Goal: Information Seeking & Learning: Learn about a topic

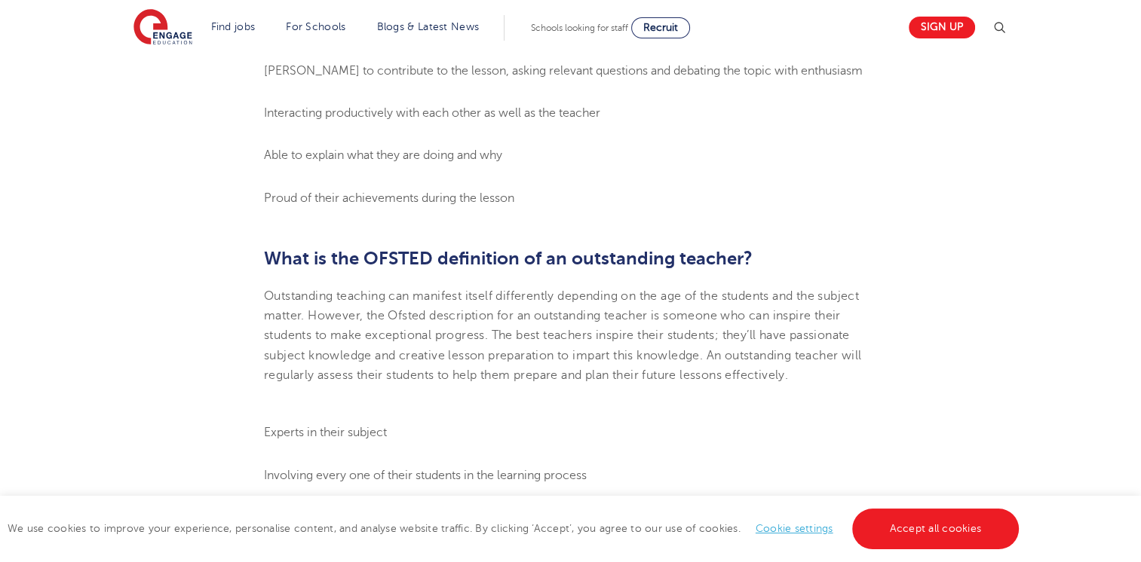
scroll to position [1122, 0]
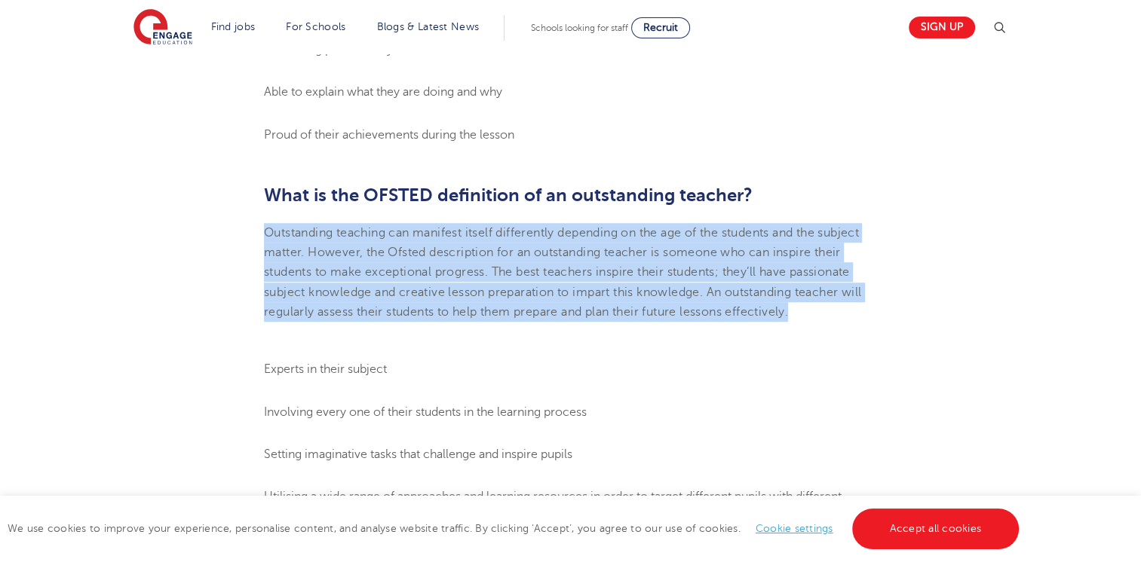
drag, startPoint x: 264, startPoint y: 250, endPoint x: 799, endPoint y: 331, distance: 541.4
click at [799, 322] on p "Outstanding teaching can manifest itself differently depending on the age of th…" at bounding box center [570, 272] width 613 height 99
copy span "Outstanding teaching can manifest itself differently depending on the age of th…"
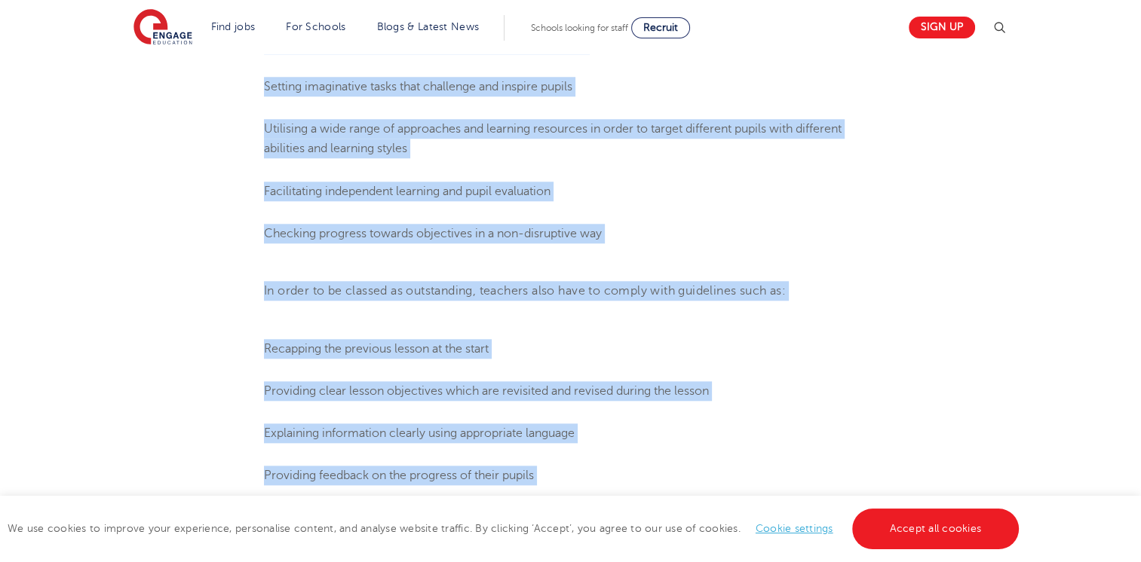
scroll to position [1580, 0]
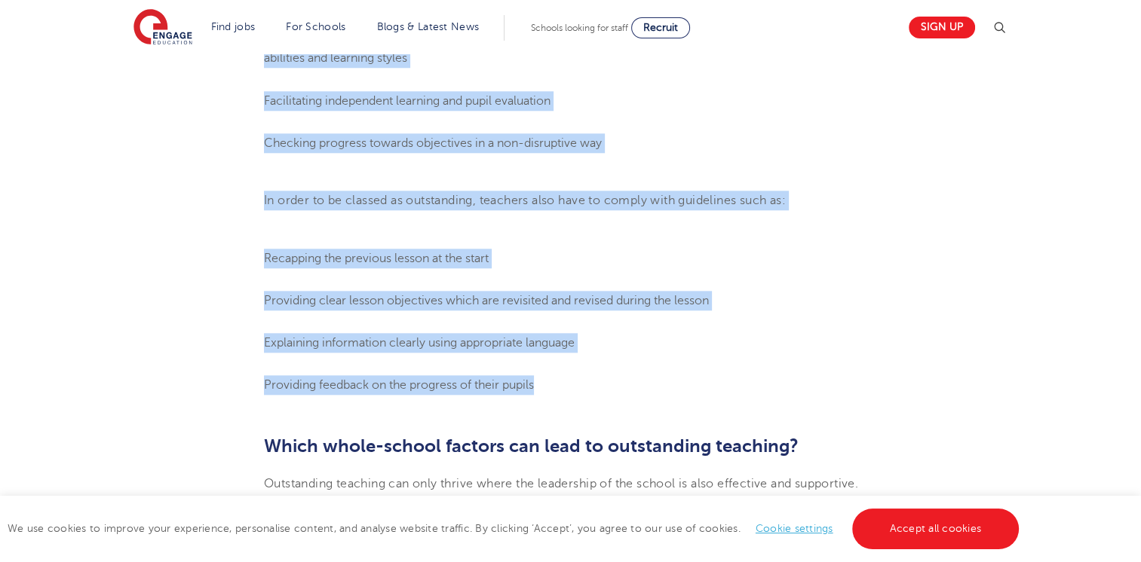
drag, startPoint x: 260, startPoint y: 173, endPoint x: 564, endPoint y: 385, distance: 370.0
click at [564, 385] on ol "Recapping the previous lesson at the start Providing clear lesson objectives wh…" at bounding box center [570, 322] width 613 height 147
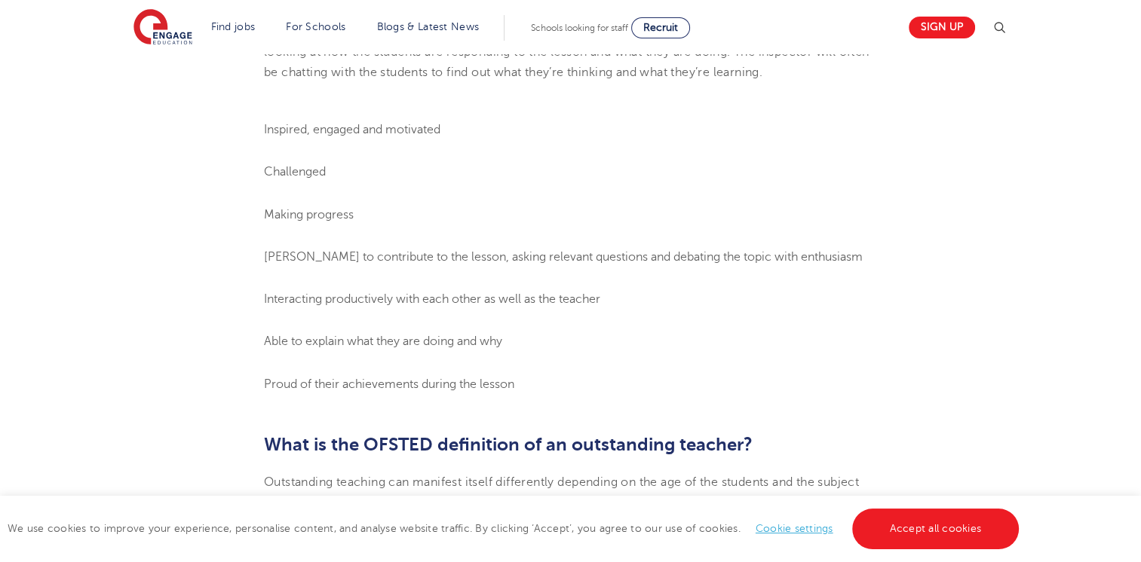
scroll to position [869, 0]
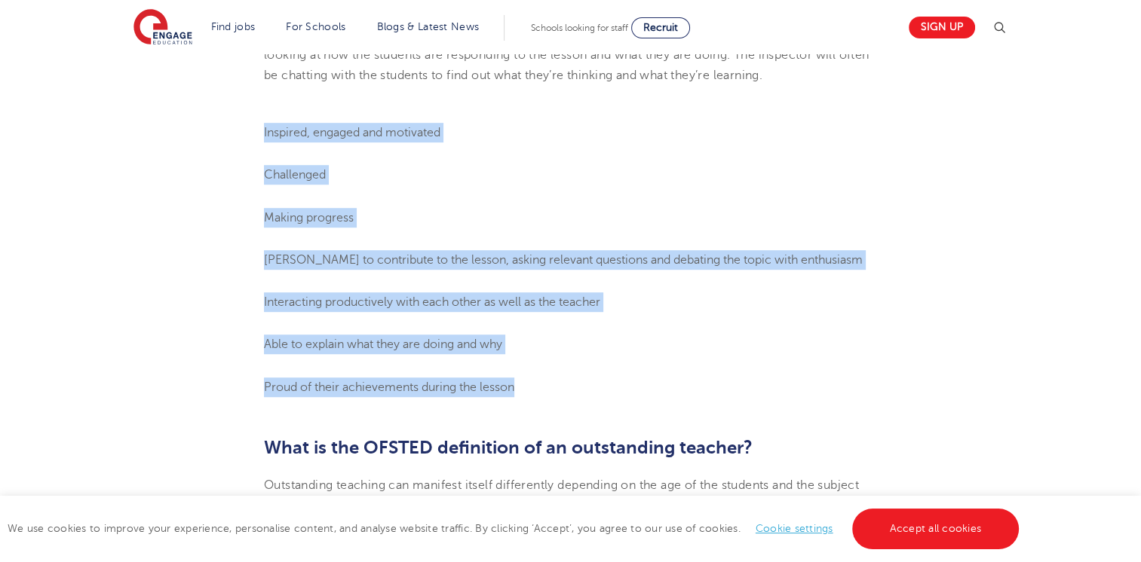
drag, startPoint x: 264, startPoint y: 151, endPoint x: 527, endPoint y: 407, distance: 367.4
click at [527, 397] on ol "Inspired, engaged and motivated Challenged Making progress Keen to contribute t…" at bounding box center [570, 260] width 613 height 274
copy ol "Inspired, engaged and motivated Challenged Making progress Keen to contribute t…"
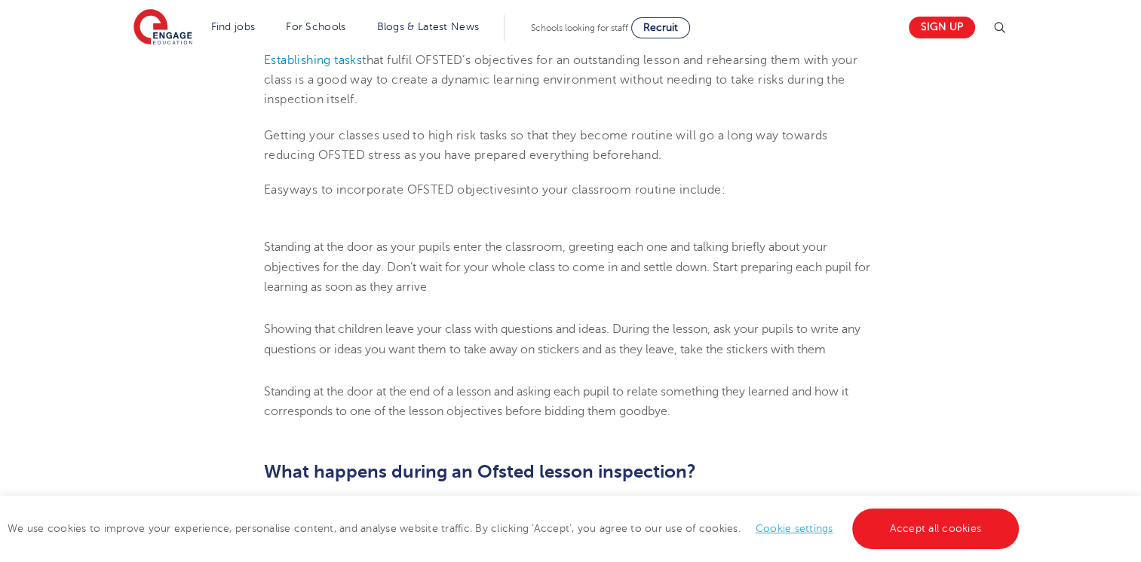
scroll to position [2732, 0]
